Goal: Information Seeking & Learning: Check status

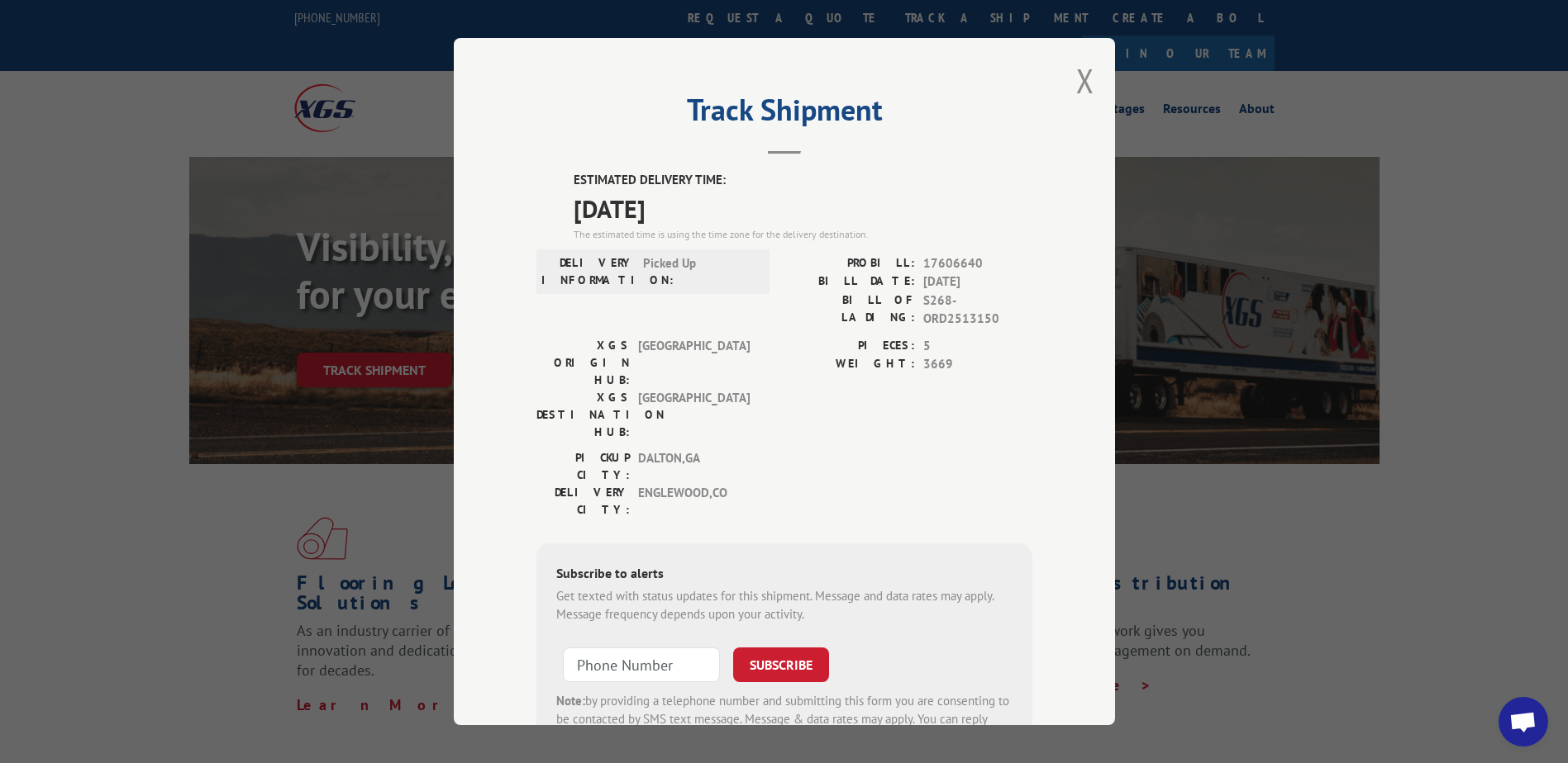
click at [1087, 85] on button "Close modal" at bounding box center [1085, 80] width 18 height 44
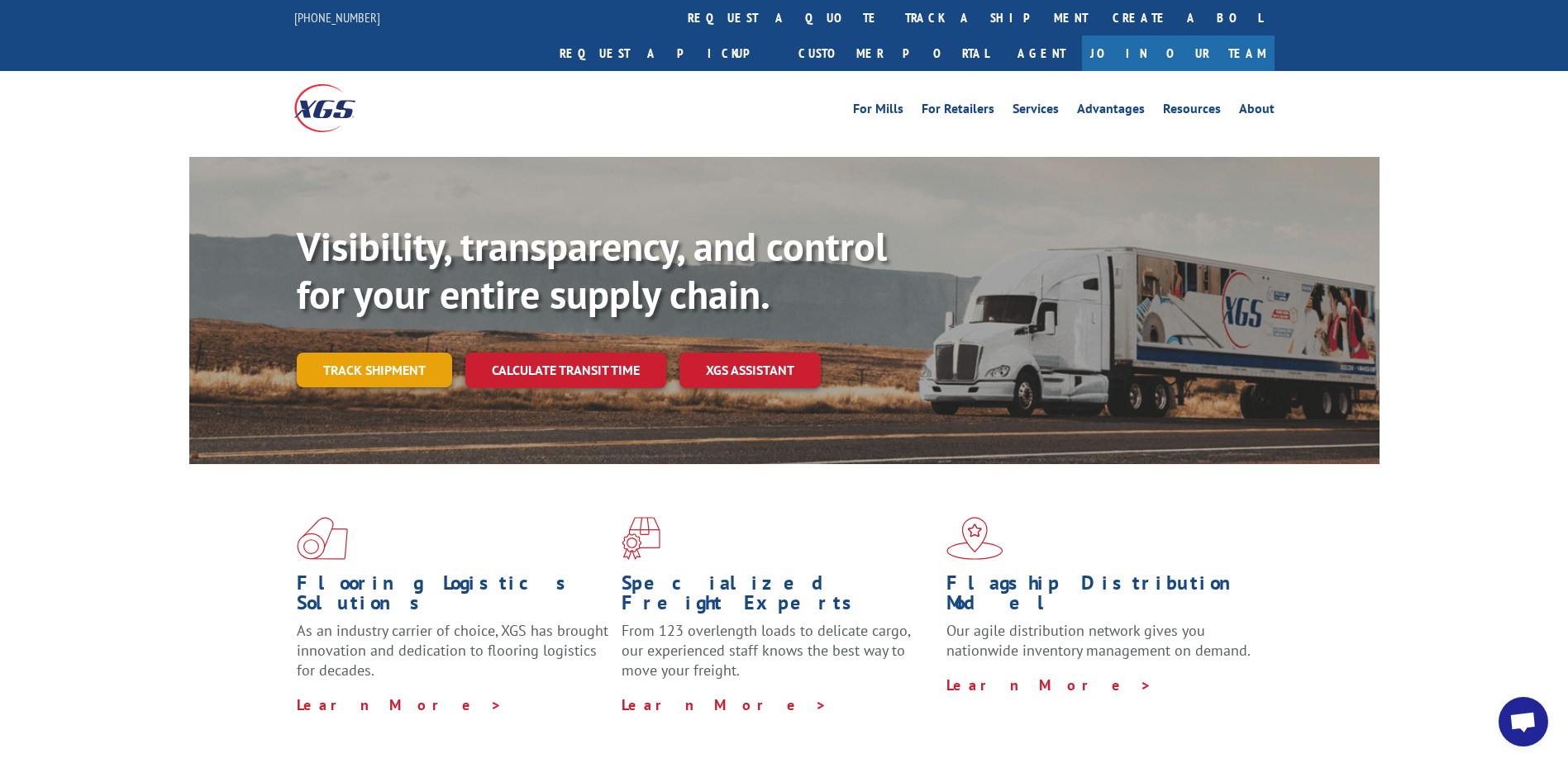
click at [405, 353] on link "Track shipment" at bounding box center [374, 370] width 155 height 34
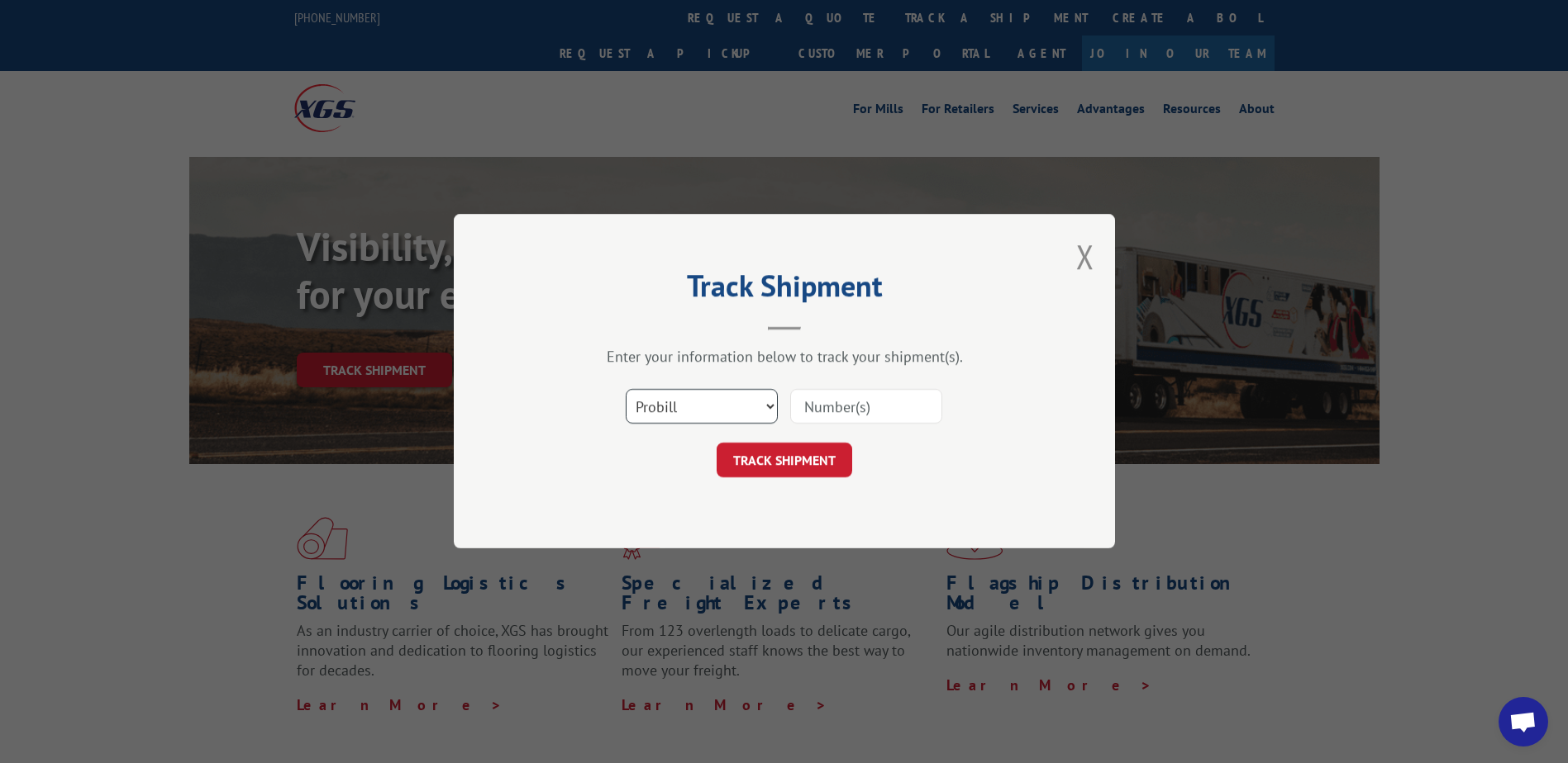
click at [680, 400] on select "Select category... Probill BOL PO" at bounding box center [702, 407] width 152 height 34
select select "bol"
click at [626, 390] on select "Select category... Probill BOL PO" at bounding box center [702, 407] width 152 height 34
click at [858, 404] on input at bounding box center [866, 407] width 152 height 34
paste input "S268-ORD2514050"
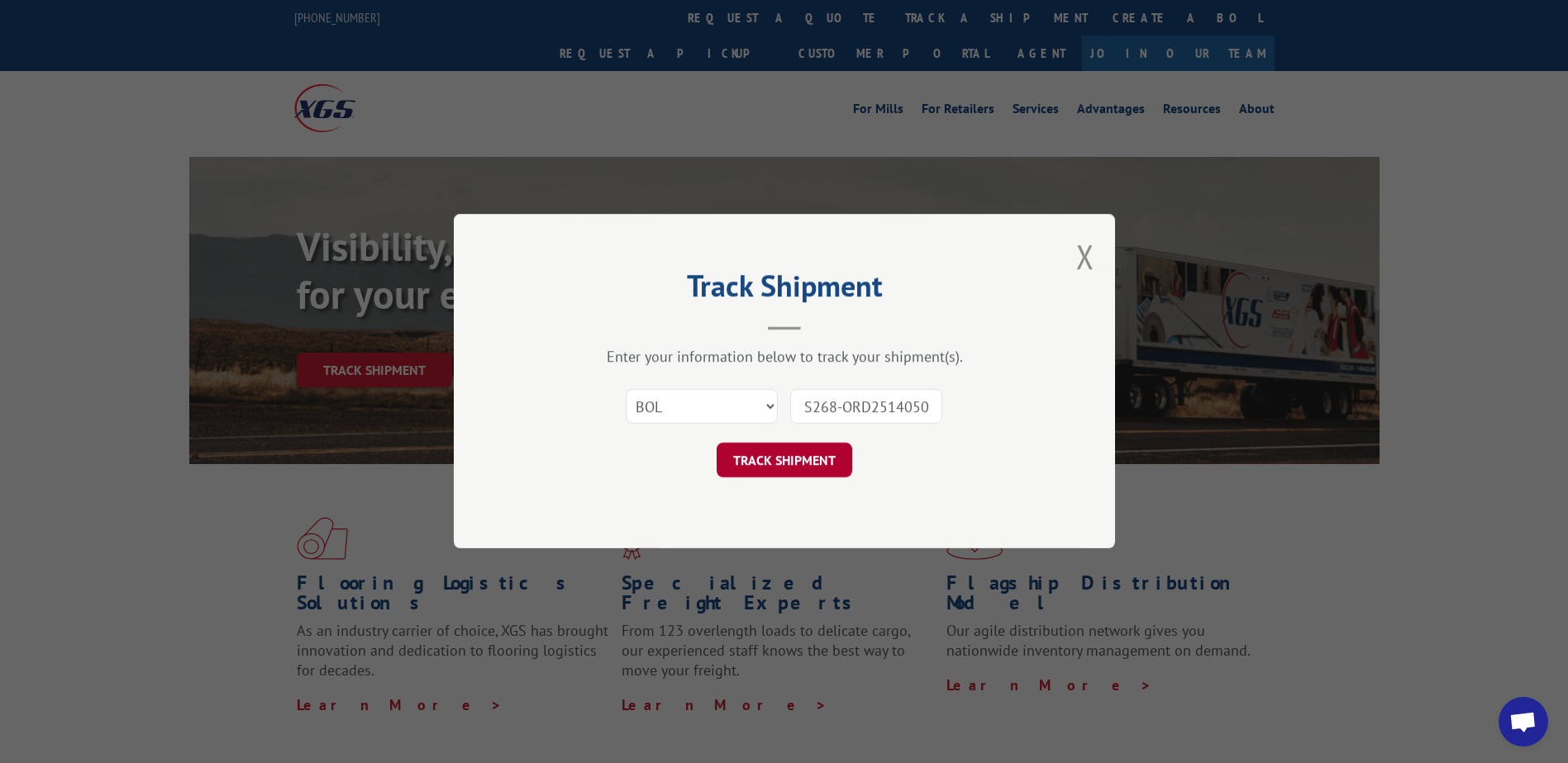
type input "S268-ORD2514050"
click at [799, 453] on button "TRACK SHIPMENT" at bounding box center [784, 461] width 136 height 34
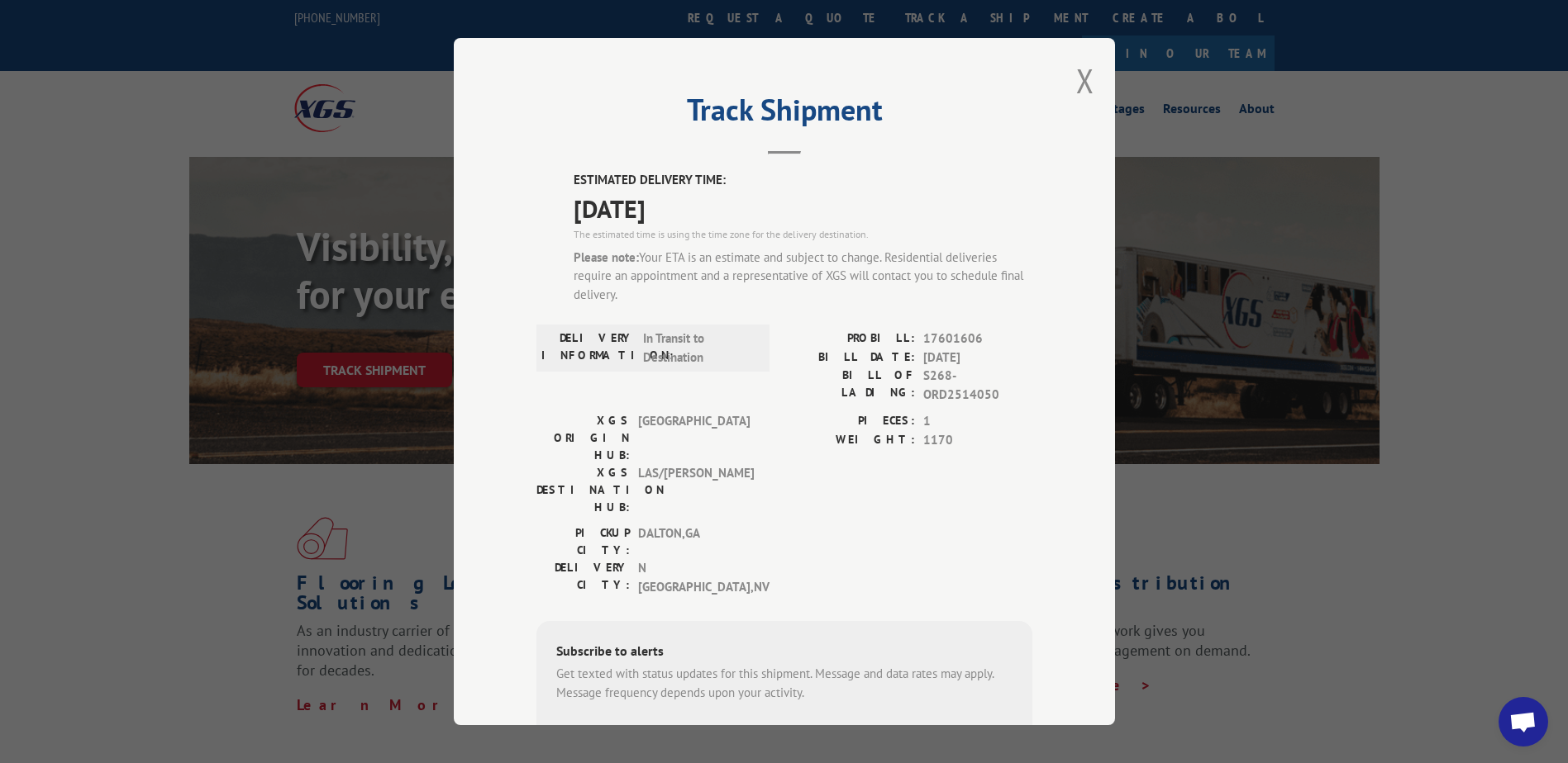
click at [1217, 462] on div "Track Shipment ESTIMATED DELIVERY TIME: [DATE] The estimated time is using the …" at bounding box center [784, 381] width 1568 height 763
click at [1076, 90] on button "Close modal" at bounding box center [1085, 80] width 18 height 44
